Goal: Task Accomplishment & Management: Manage account settings

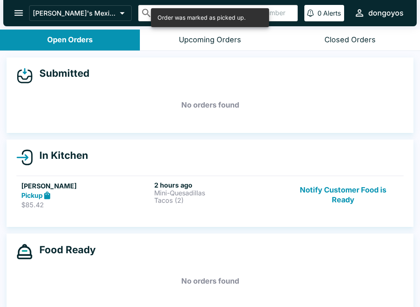
click at [361, 188] on button "Notify Customer Food is Ready" at bounding box center [343, 195] width 111 height 28
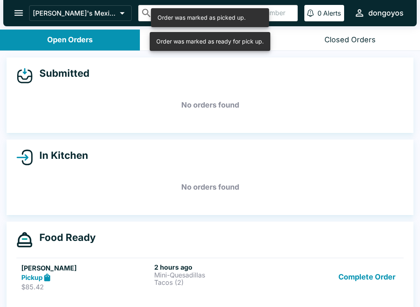
click at [367, 272] on button "Complete Order" at bounding box center [367, 277] width 64 height 28
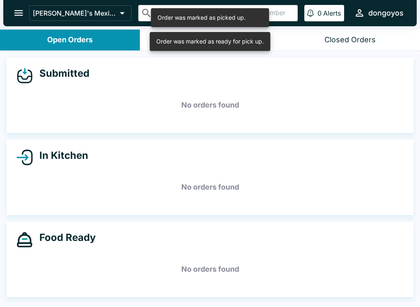
click at [13, 17] on icon "open drawer" at bounding box center [18, 12] width 11 height 11
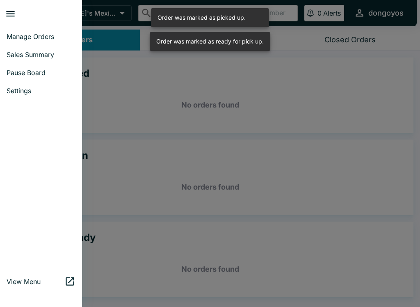
click at [24, 55] on span "Sales Summary" at bounding box center [41, 54] width 69 height 8
select select "03:00"
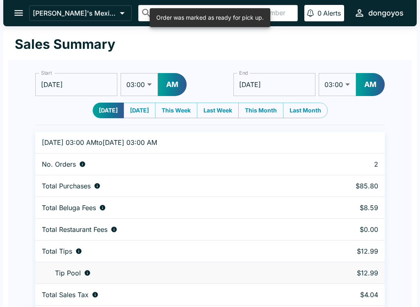
click at [15, 17] on icon "open drawer" at bounding box center [18, 12] width 11 height 11
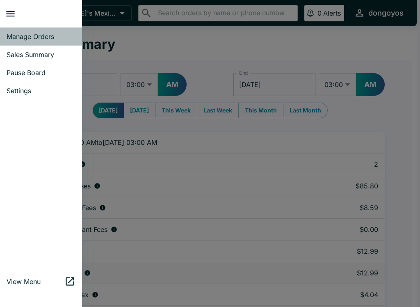
click at [18, 36] on span "Manage Orders" at bounding box center [41, 36] width 69 height 8
